Goal: Find specific page/section: Find specific page/section

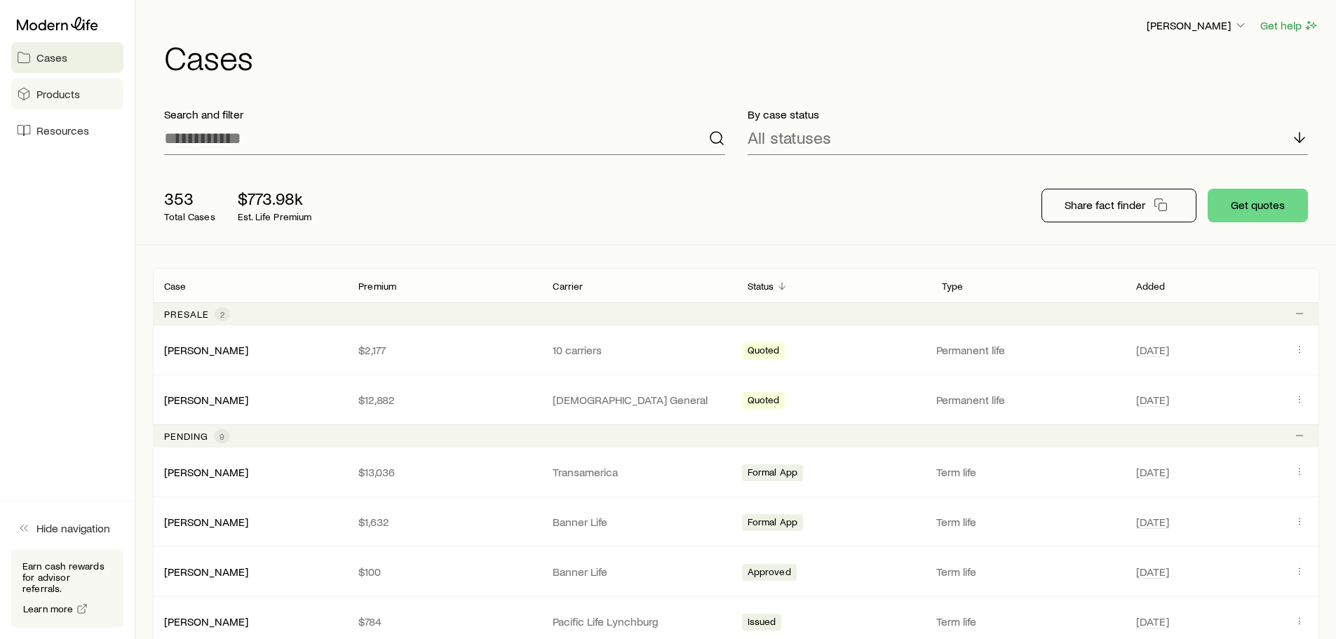
click at [61, 97] on span "Products" at bounding box center [57, 94] width 43 height 14
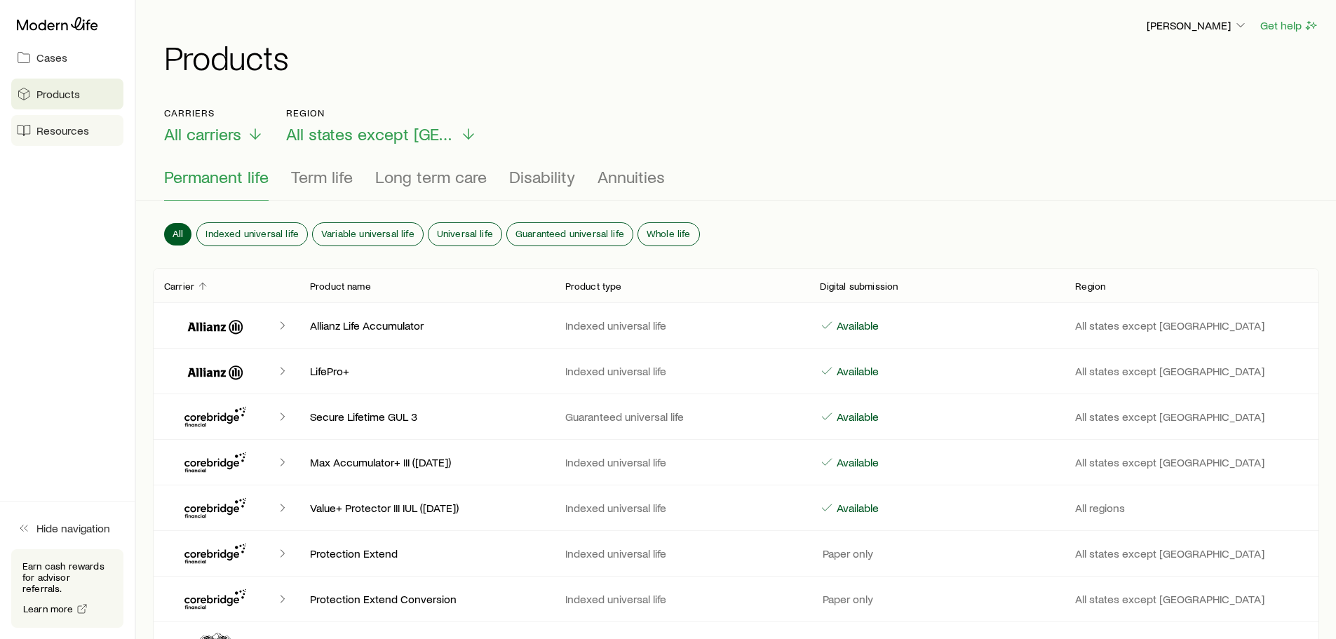
click at [56, 133] on span "Resources" at bounding box center [62, 130] width 53 height 14
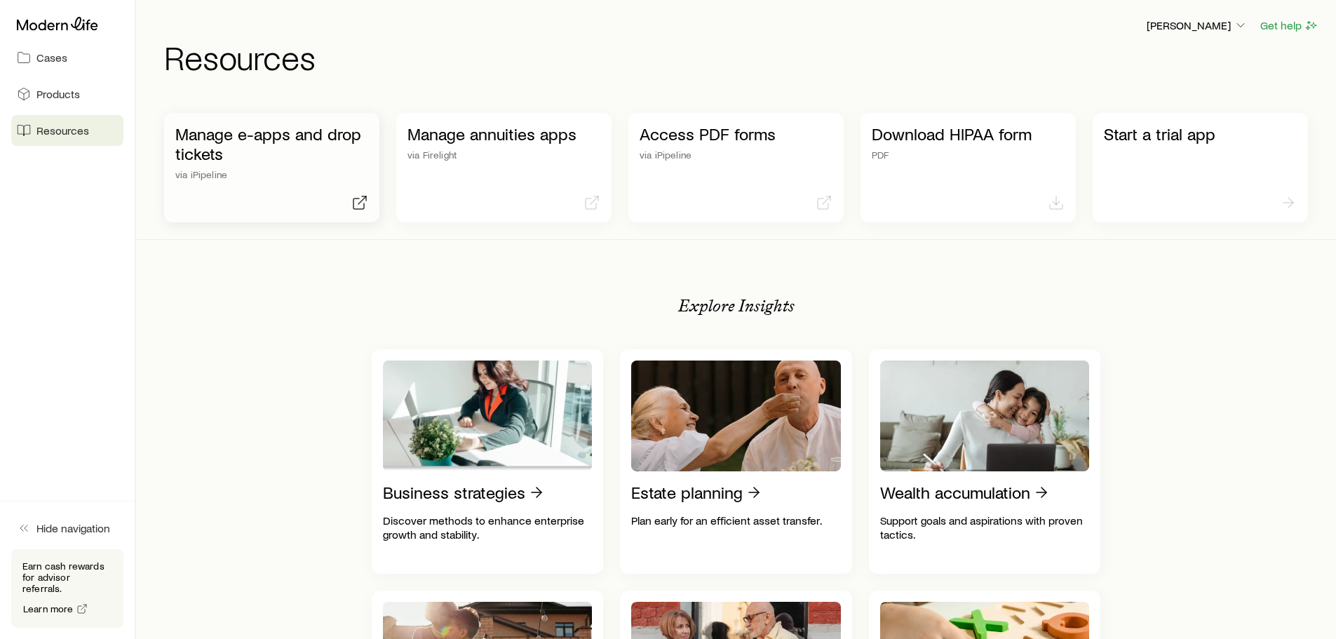
click at [280, 176] on p "via iPipeline" at bounding box center [271, 174] width 193 height 11
click at [38, 57] on span "Cases" at bounding box center [51, 57] width 31 height 14
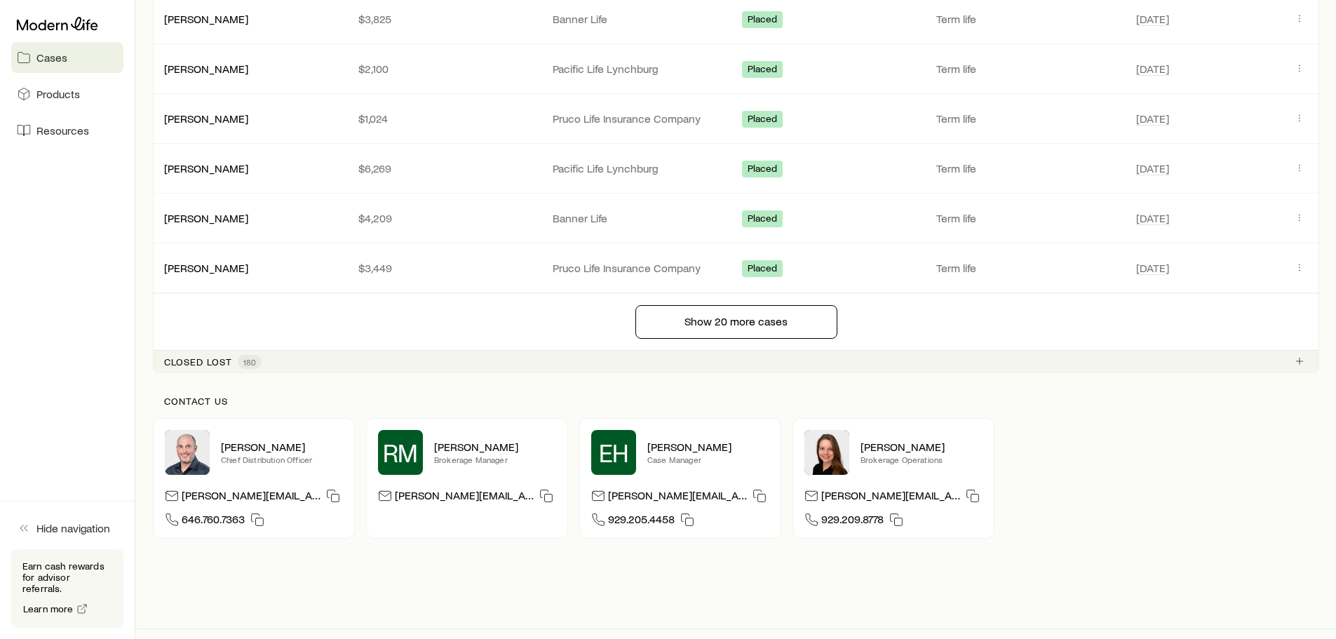
scroll to position [1644, 0]
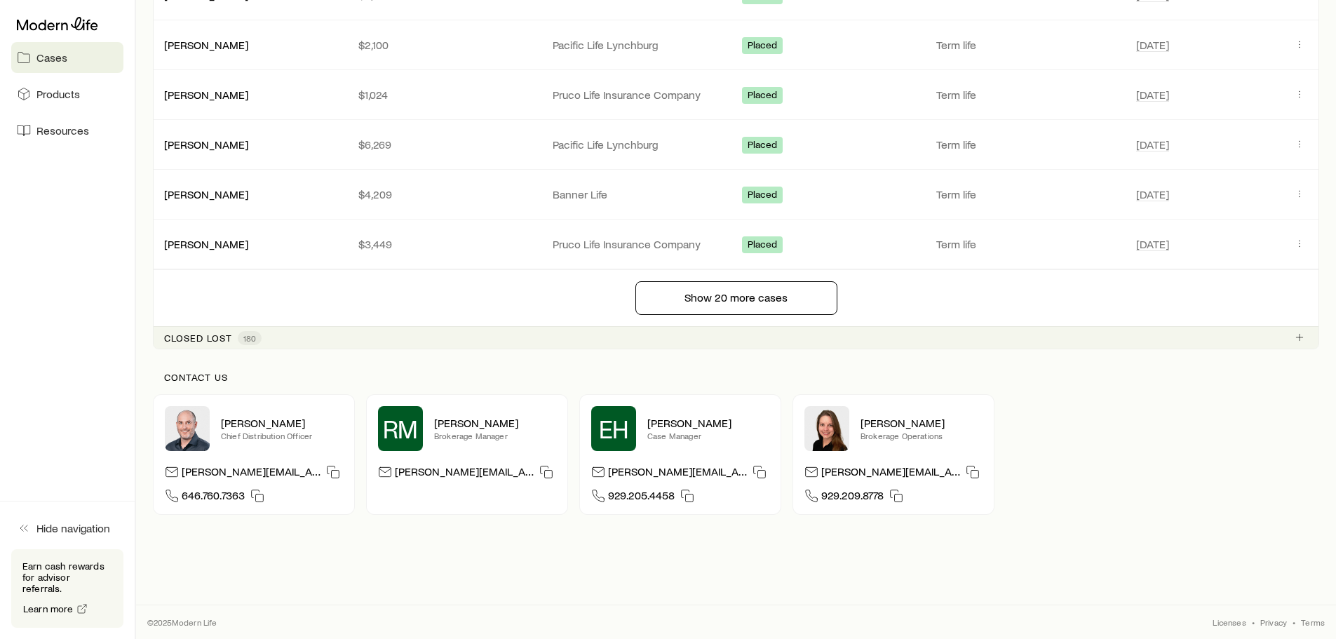
click at [205, 336] on p "Closed lost" at bounding box center [198, 337] width 68 height 11
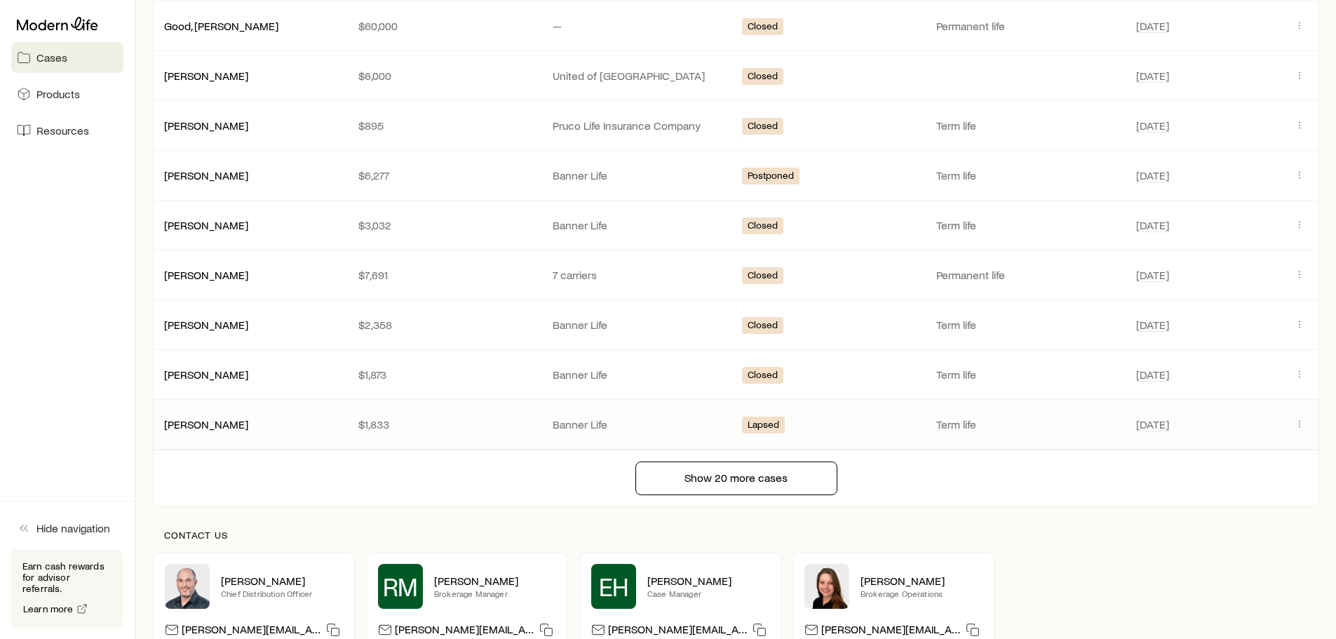
scroll to position [2555, 0]
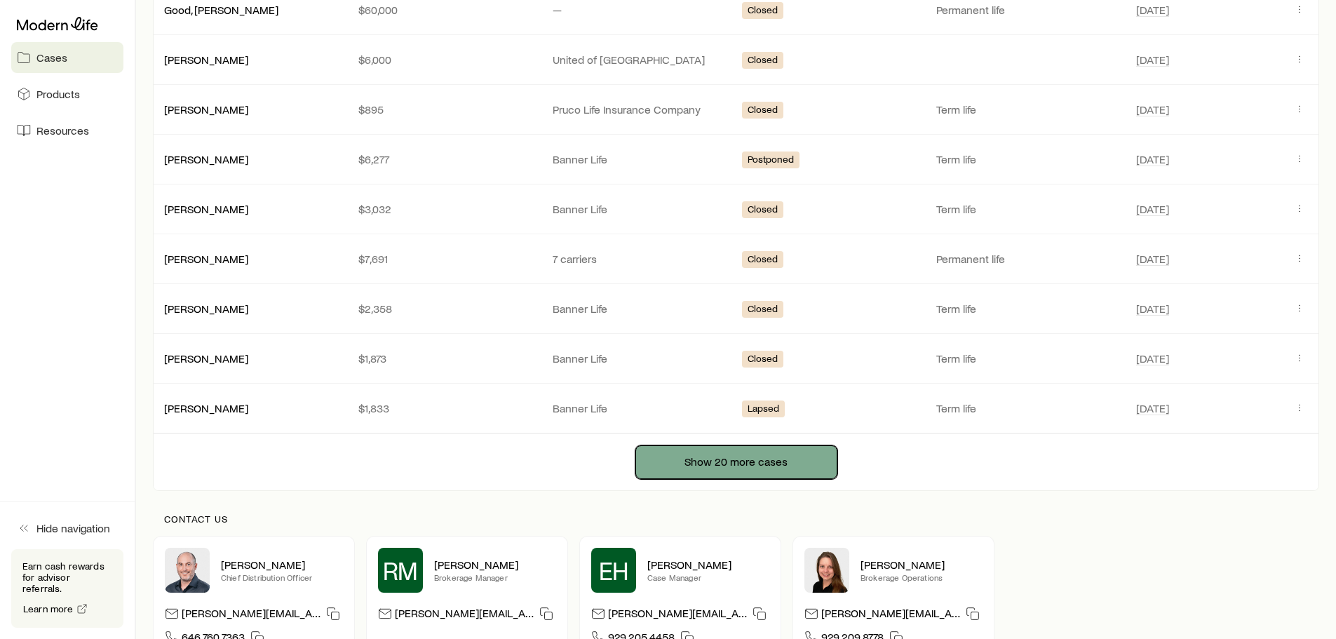
click at [717, 458] on button "Show 20 more cases" at bounding box center [736, 462] width 202 height 34
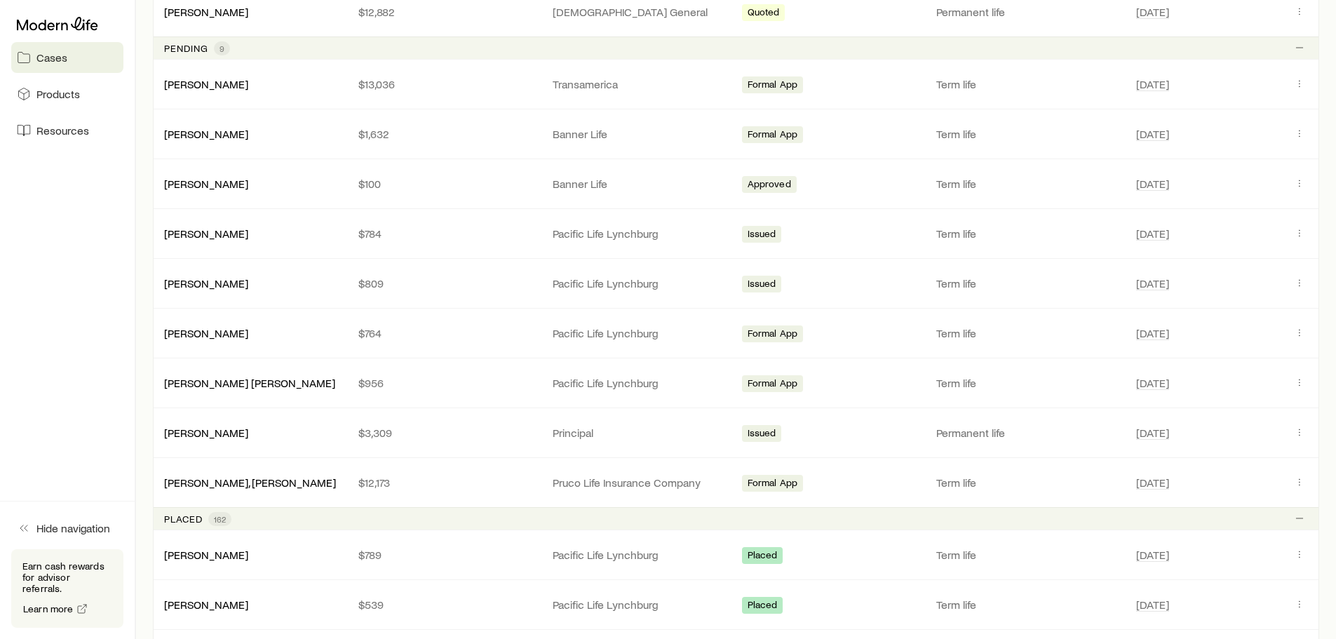
scroll to position [382, 0]
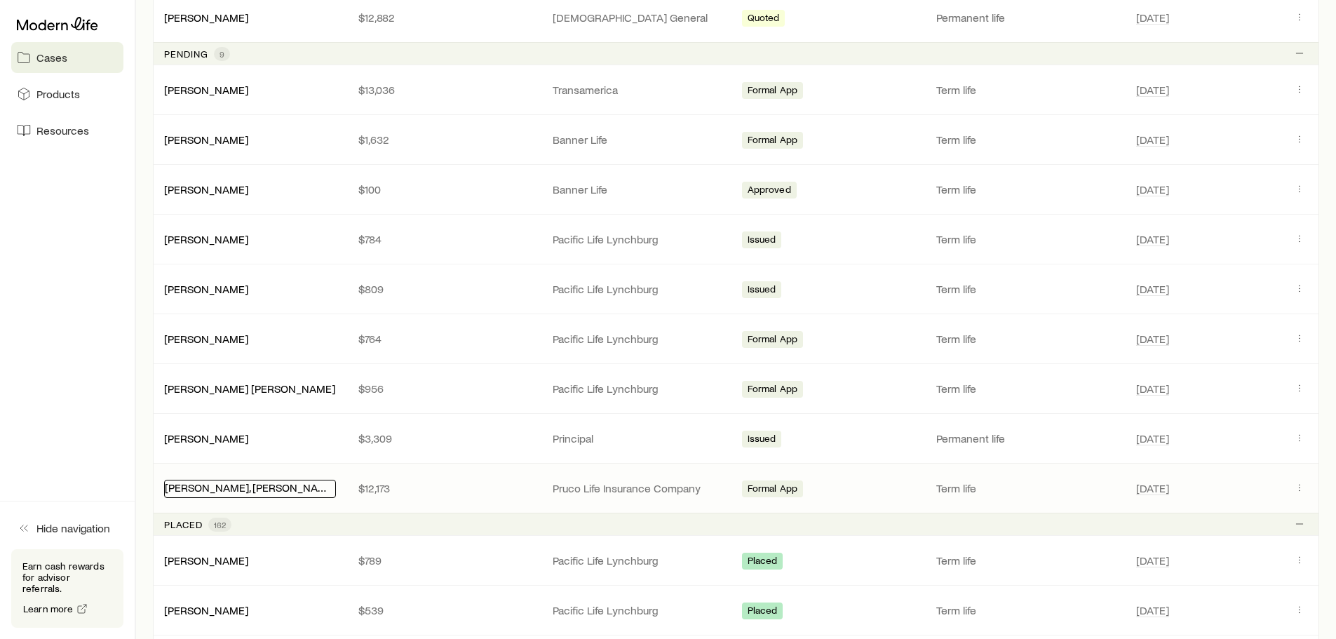
click at [194, 485] on link "[PERSON_NAME], [PERSON_NAME]" at bounding box center [251, 486] width 172 height 13
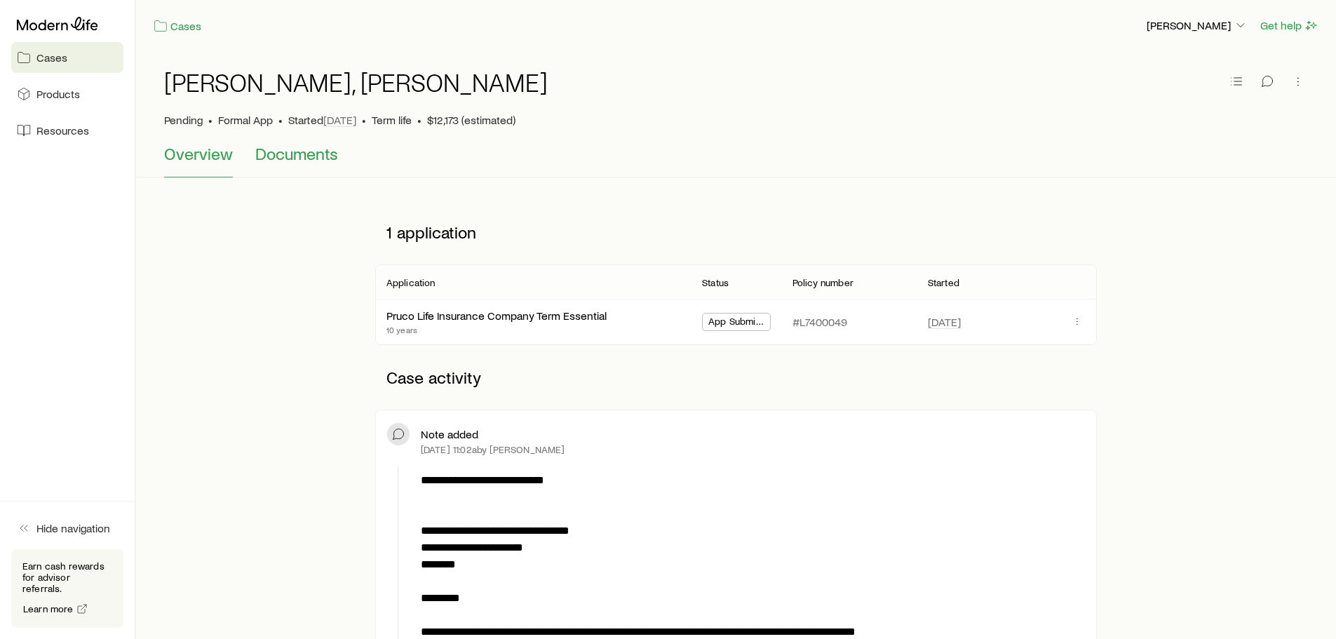
click at [297, 161] on span "Documents" at bounding box center [296, 154] width 83 height 20
